Goal: Task Accomplishment & Management: Use online tool/utility

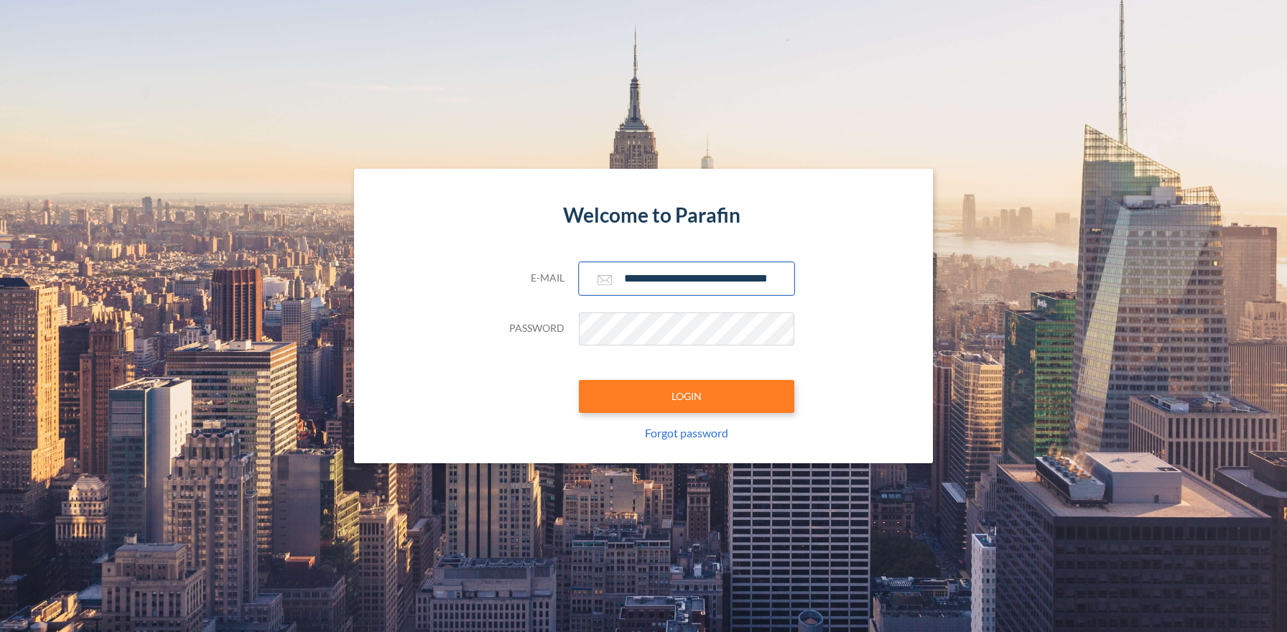
type input "**********"
click at [686, 396] on button "LOGIN" at bounding box center [686, 396] width 215 height 33
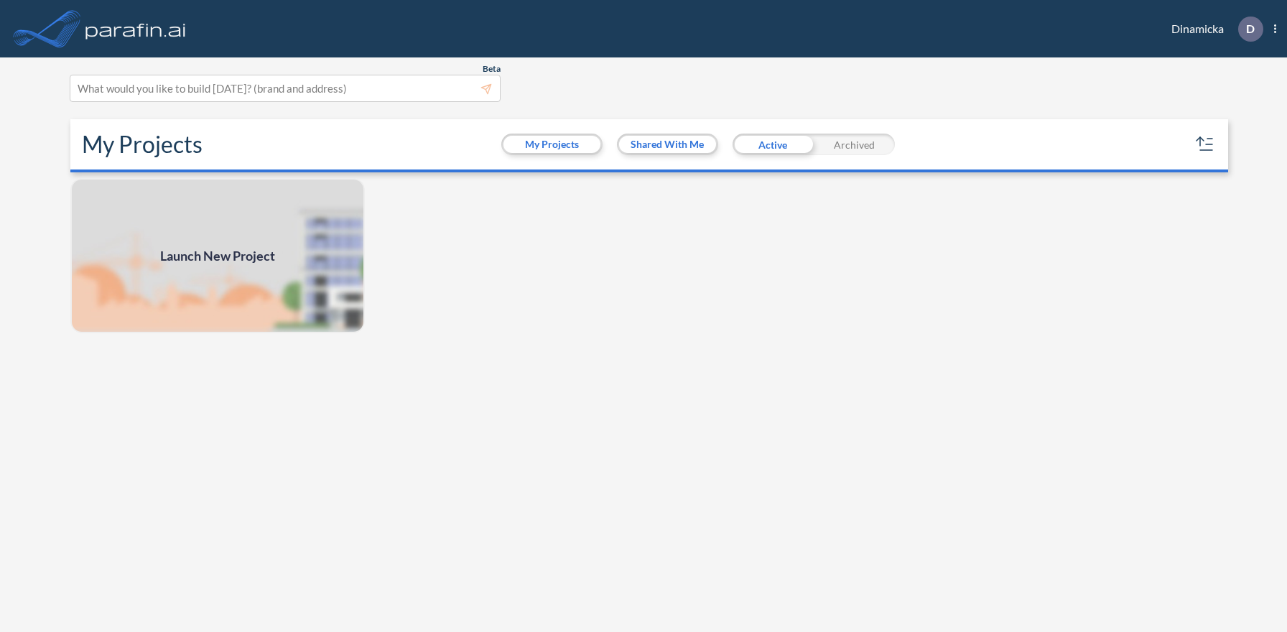
scroll to position [4, 0]
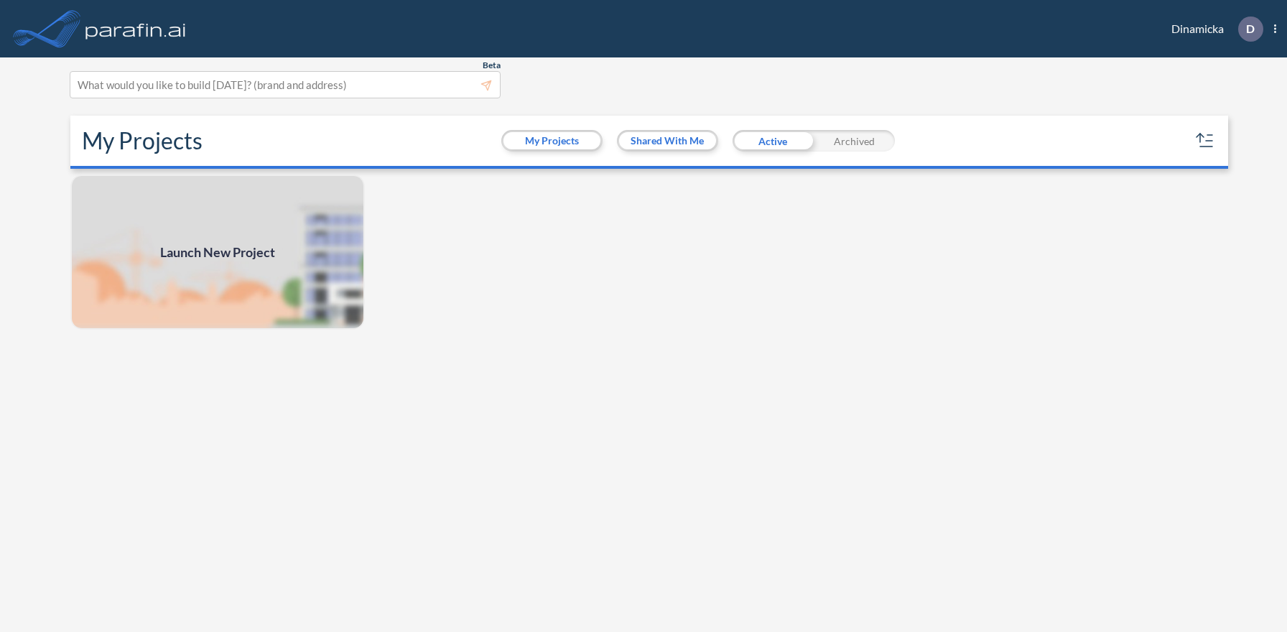
click at [217, 251] on span "Launch New Project" at bounding box center [217, 252] width 115 height 19
